Goal: Transaction & Acquisition: Purchase product/service

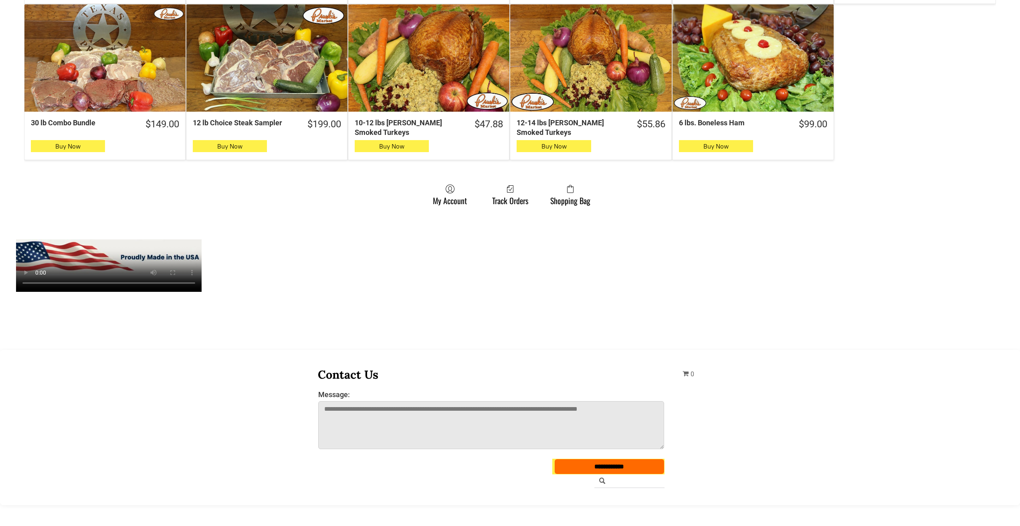
scroll to position [761, 0]
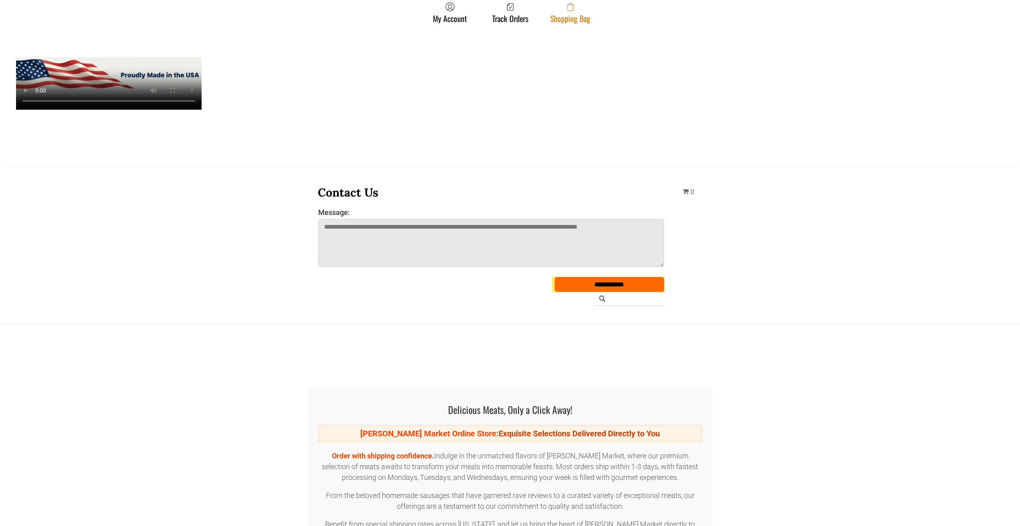
click at [564, 18] on link "Shopping Bag" at bounding box center [570, 12] width 48 height 21
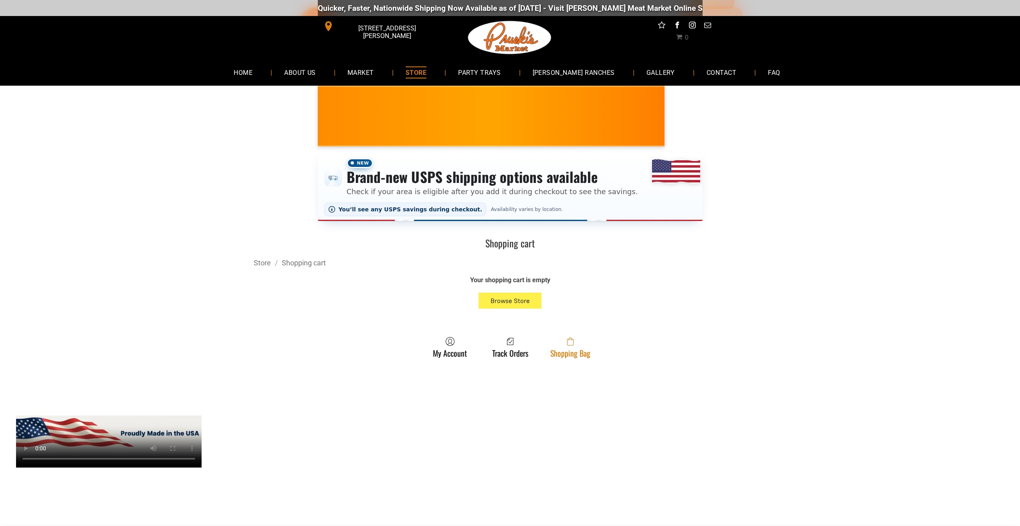
click at [588, 351] on link "Shopping Bag" at bounding box center [570, 347] width 48 height 21
click at [549, 349] on link "Shopping Bag" at bounding box center [570, 347] width 48 height 21
click at [589, 358] on link "Shopping Bag" at bounding box center [570, 347] width 48 height 21
